Goal: Find specific page/section: Find specific page/section

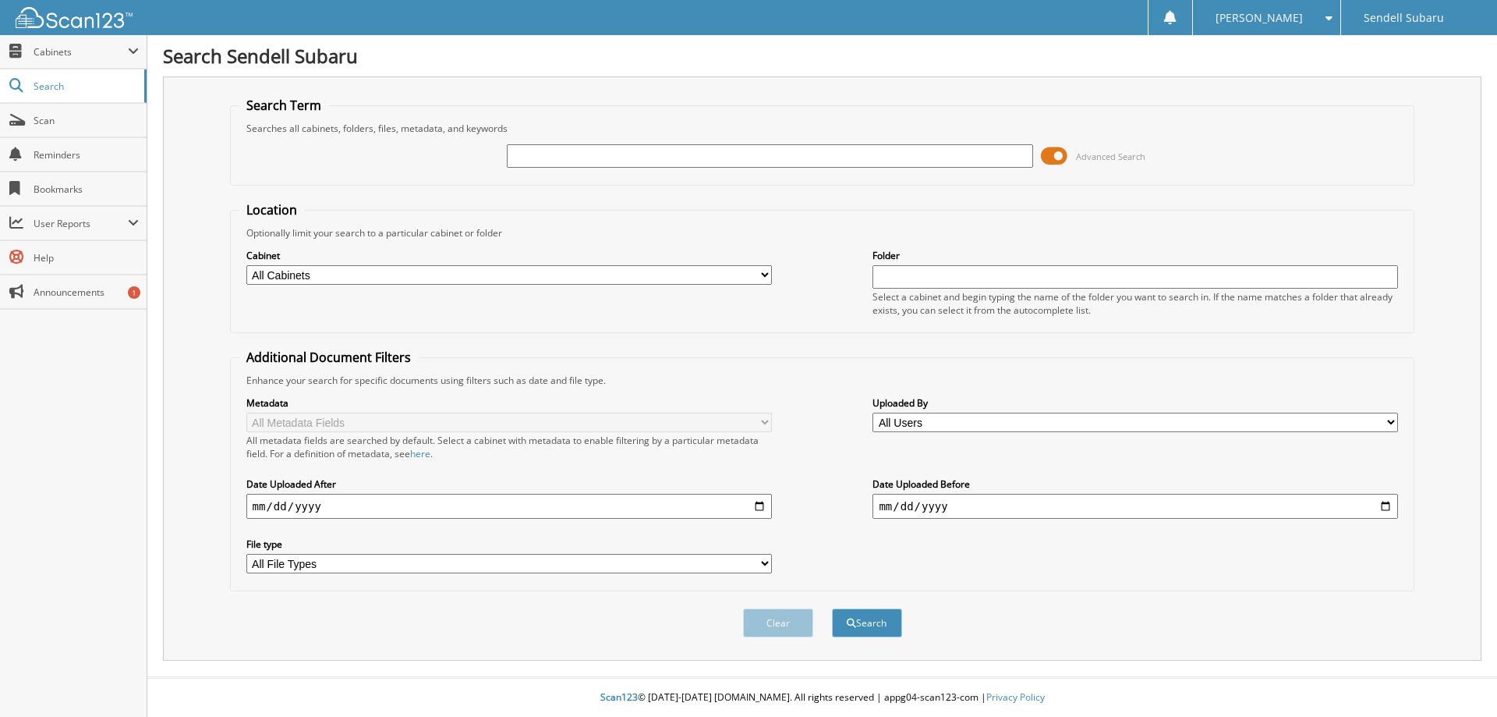
drag, startPoint x: 658, startPoint y: 157, endPoint x: 779, endPoint y: 157, distance: 120.8
click at [658, 157] on input "text" at bounding box center [769, 155] width 525 height 23
click at [1065, 155] on span at bounding box center [1054, 155] width 27 height 23
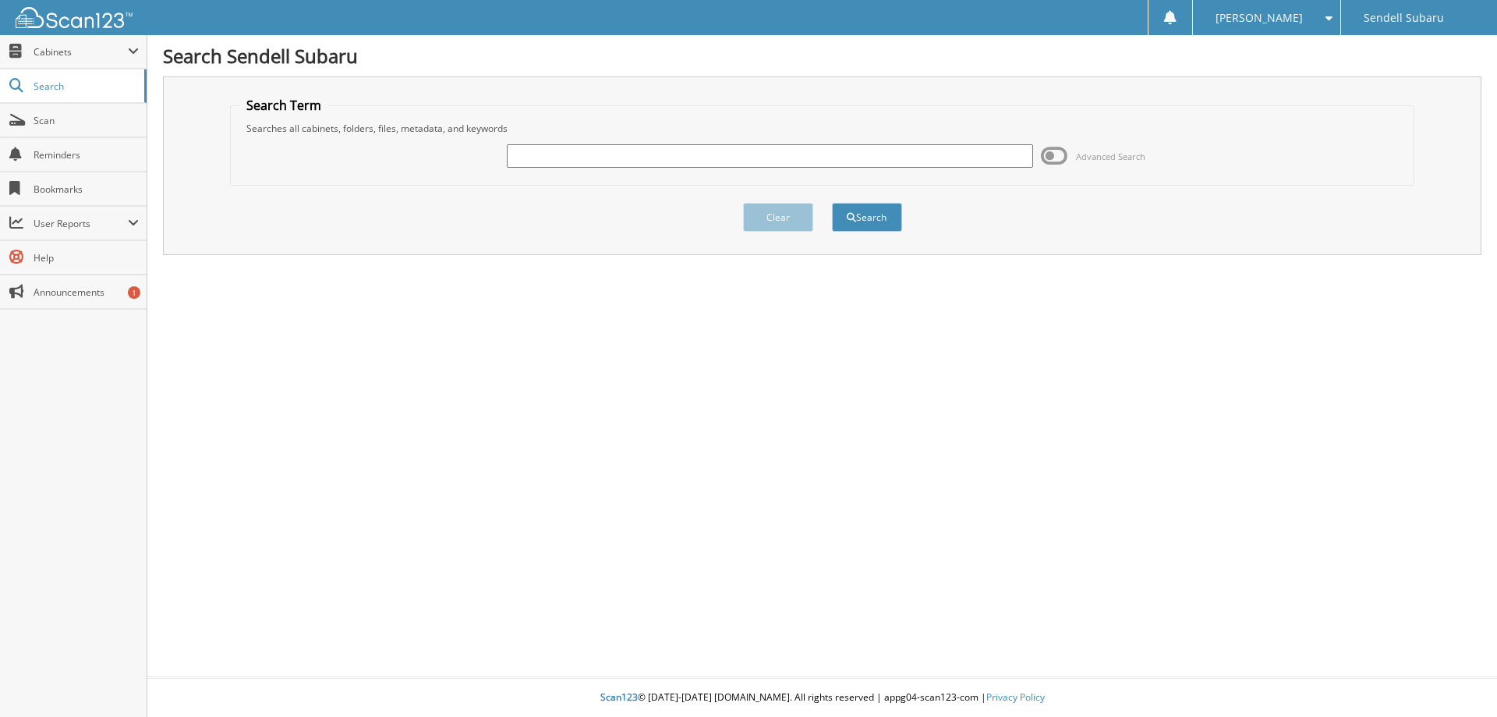
click at [660, 155] on input "text" at bounding box center [769, 155] width 525 height 23
type input "83018"
click at [832, 203] on button "Search" at bounding box center [867, 217] width 70 height 29
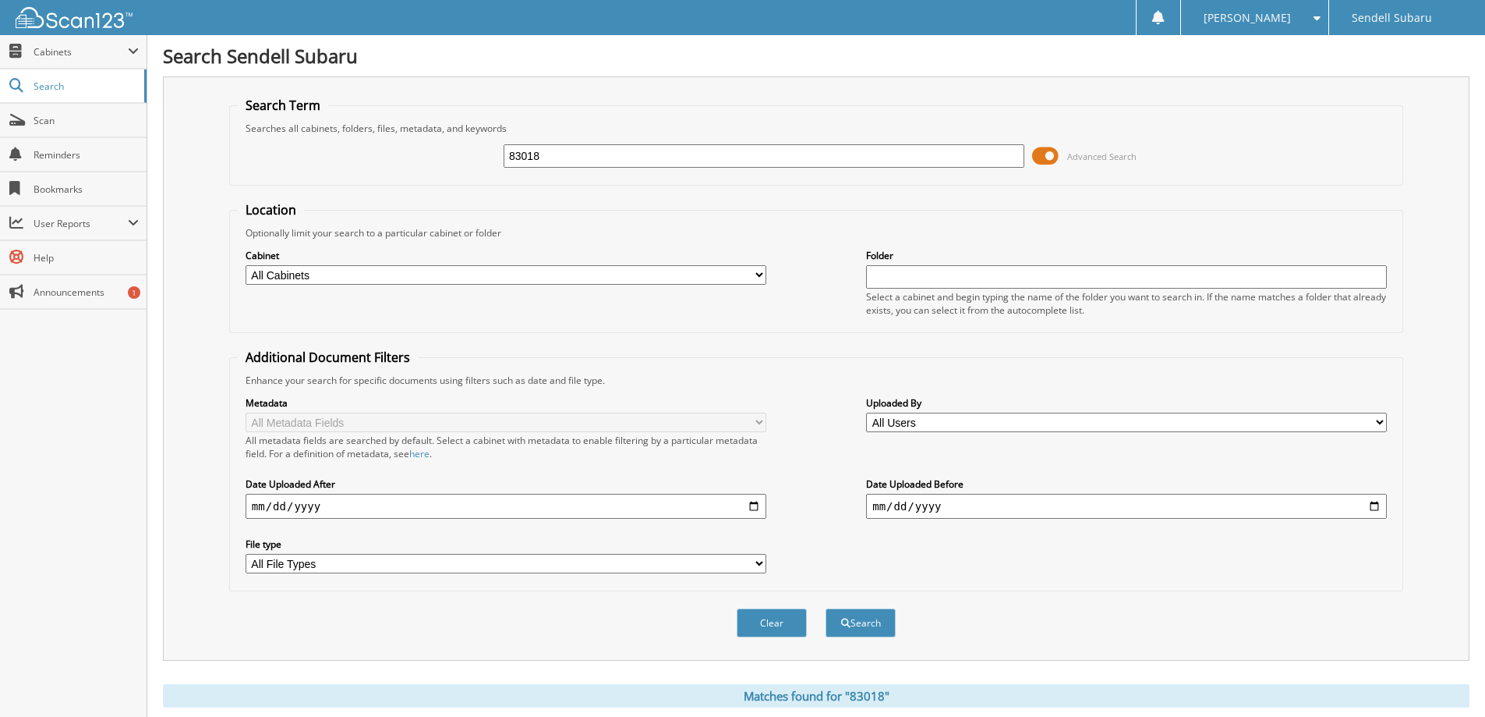
click at [1049, 154] on span at bounding box center [1045, 155] width 27 height 23
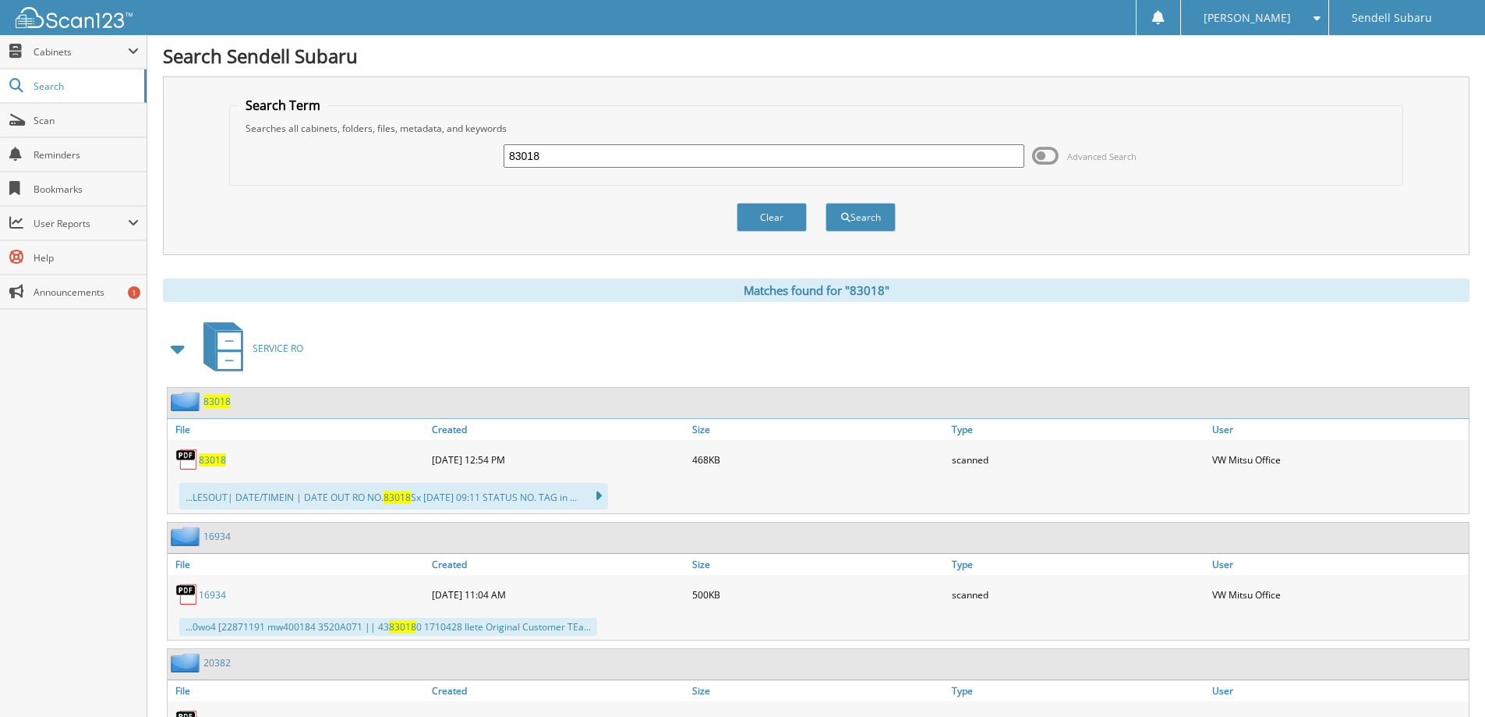
click at [219, 455] on span "83018" at bounding box center [212, 459] width 27 height 13
